Goal: Find specific page/section: Find specific page/section

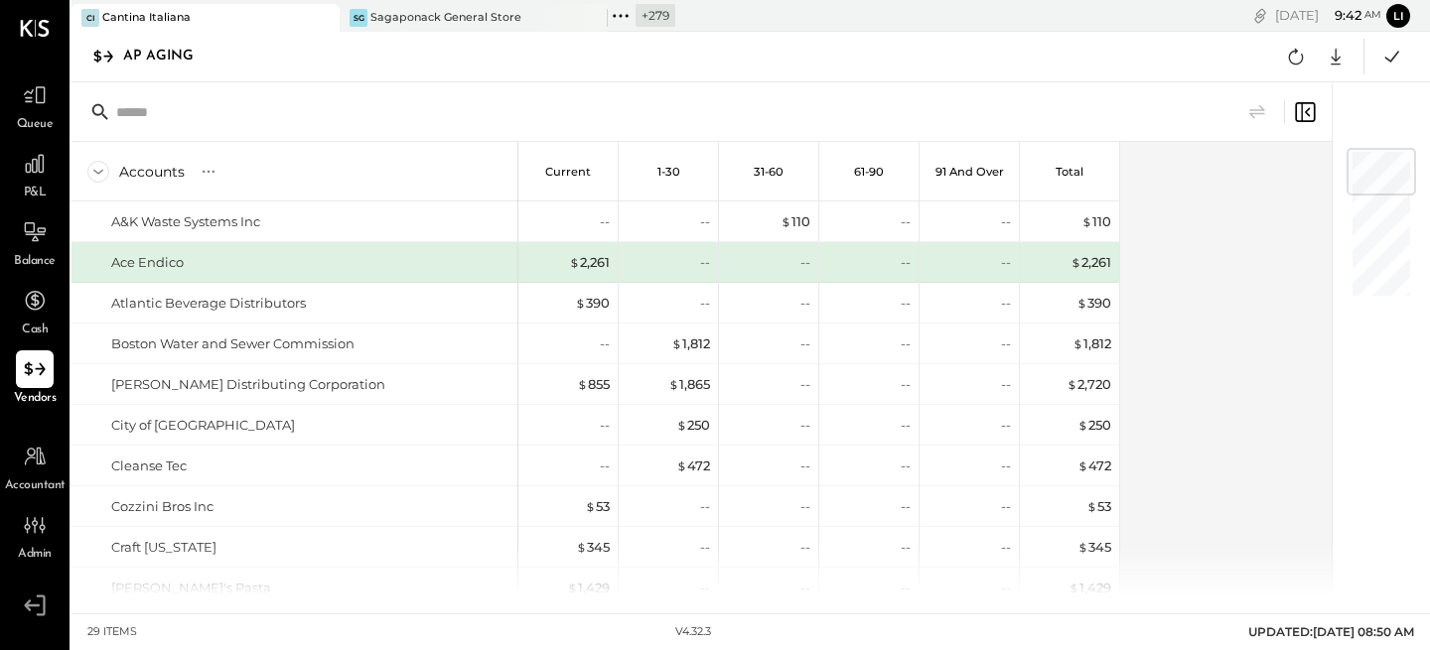
click at [630, 16] on icon at bounding box center [621, 16] width 26 height 26
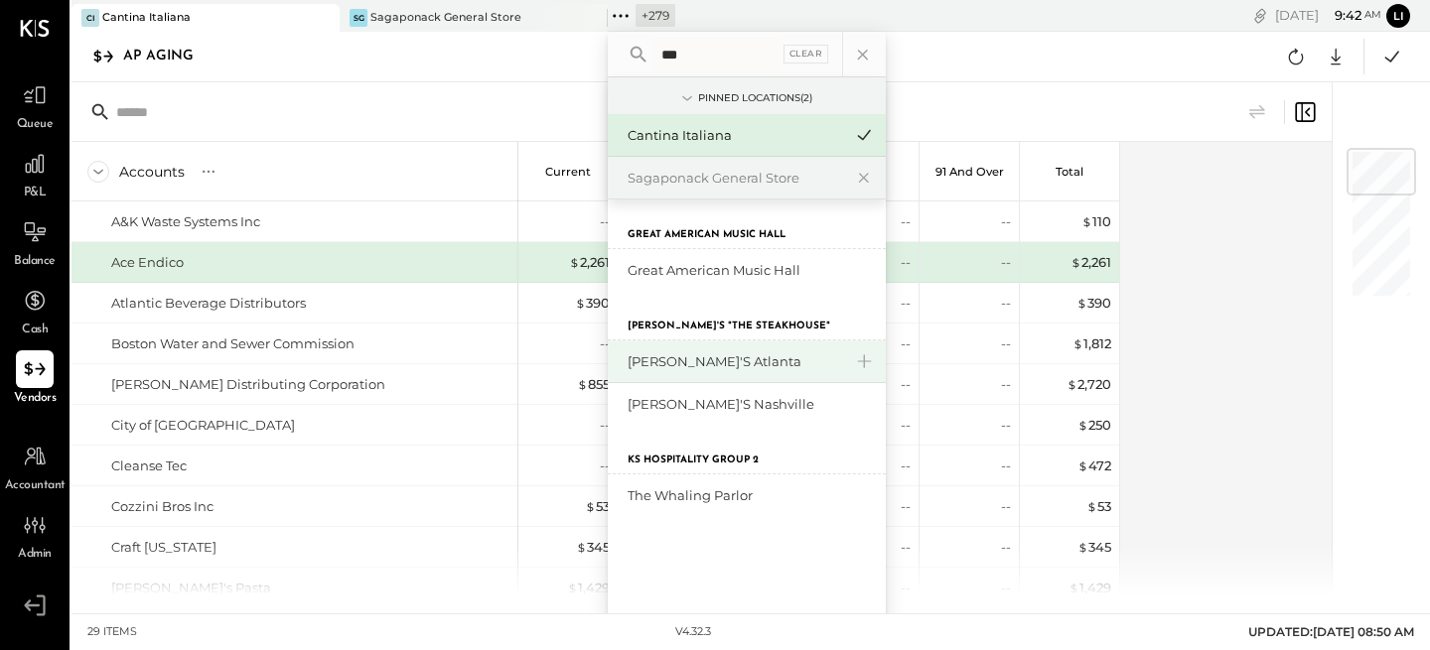
type input "***"
click at [697, 357] on div "[PERSON_NAME]'s Atlanta" at bounding box center [734, 361] width 214 height 19
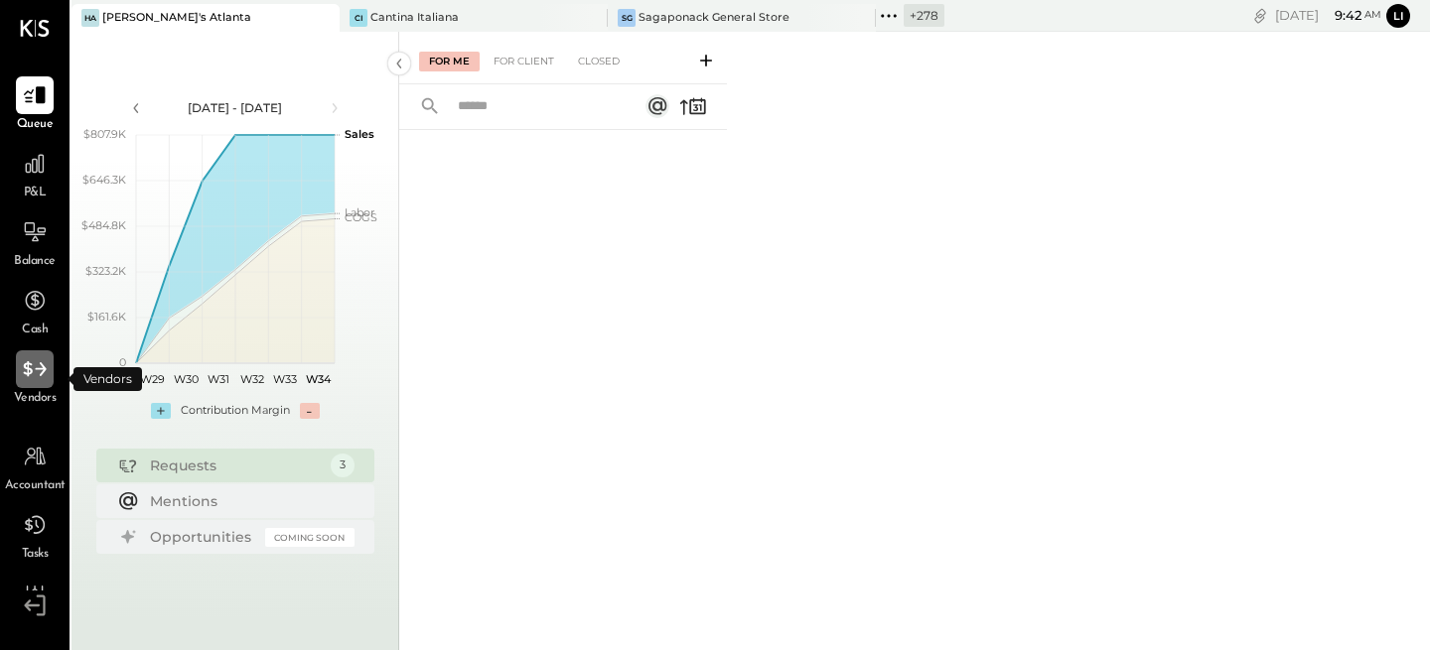
click at [35, 359] on icon at bounding box center [35, 369] width 26 height 26
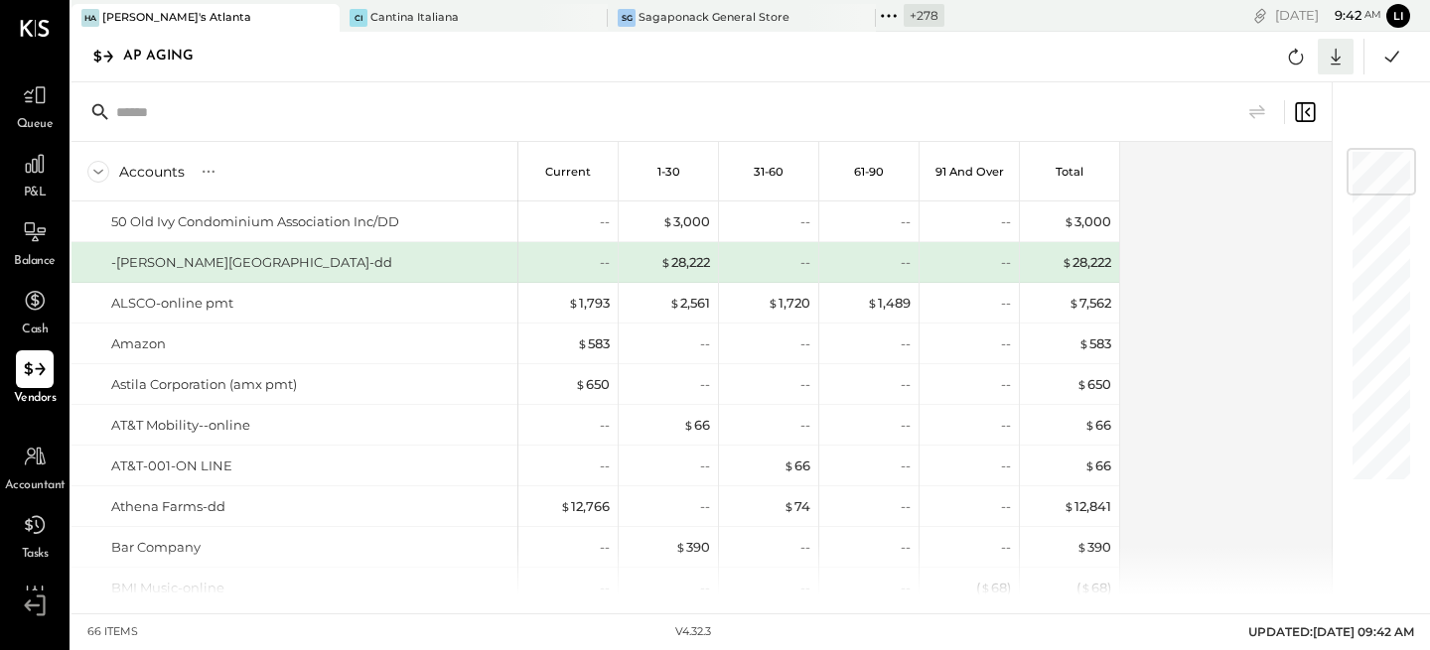
click at [1346, 59] on icon at bounding box center [1335, 57] width 26 height 26
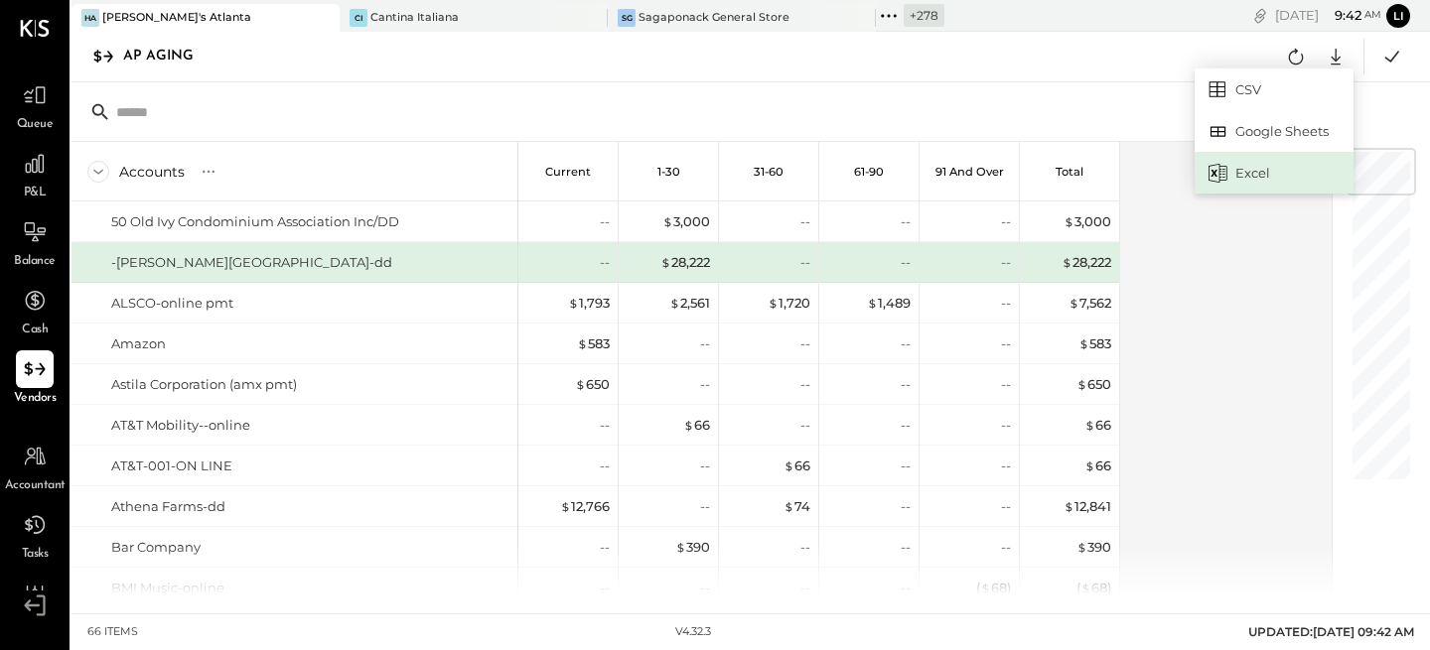
click at [1274, 187] on div "Excel" at bounding box center [1273, 173] width 159 height 42
